Goal: Register for event/course

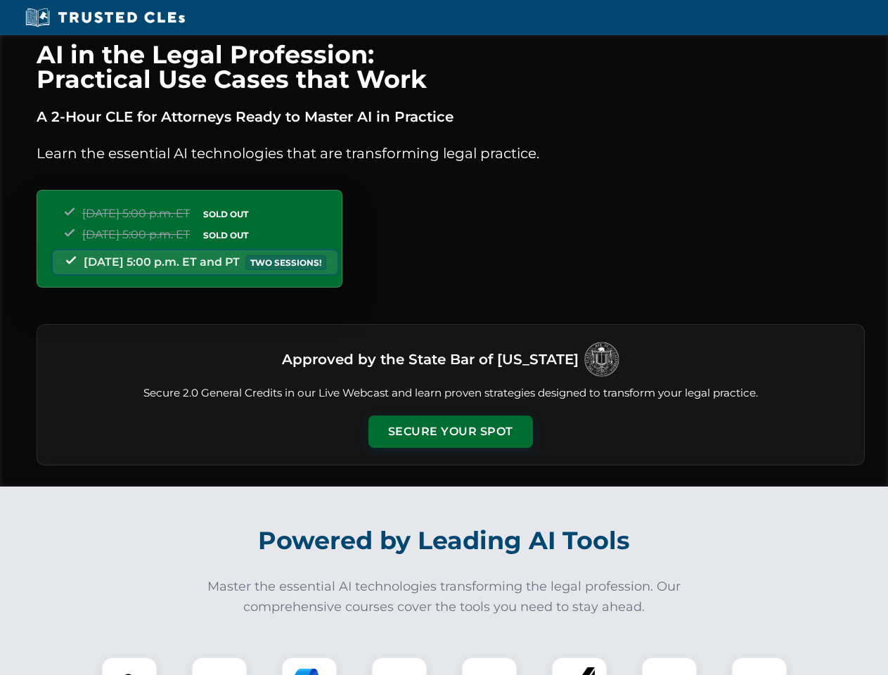
click at [450, 432] on button "Secure Your Spot" at bounding box center [451, 432] width 165 height 32
click at [129, 666] on img at bounding box center [129, 685] width 41 height 41
click at [219, 666] on div at bounding box center [219, 685] width 56 height 56
